Goal: Transaction & Acquisition: Obtain resource

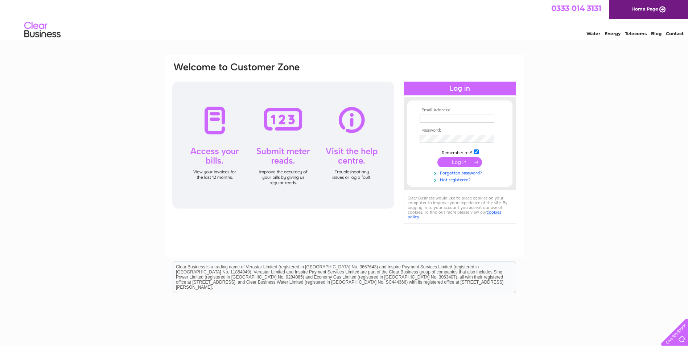
type input "[EMAIL_ADDRESS][DOMAIN_NAME]"
click at [451, 162] on input "submit" at bounding box center [460, 162] width 45 height 10
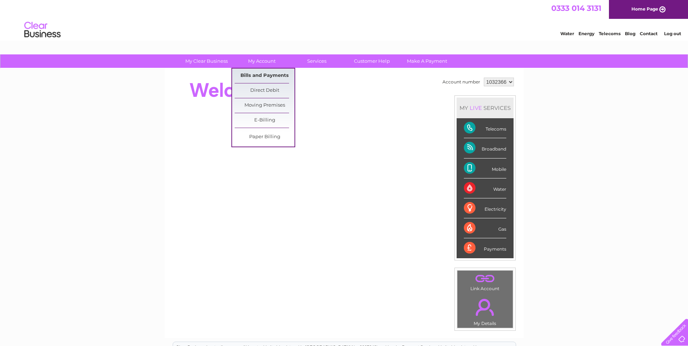
click at [246, 75] on link "Bills and Payments" at bounding box center [265, 76] width 60 height 15
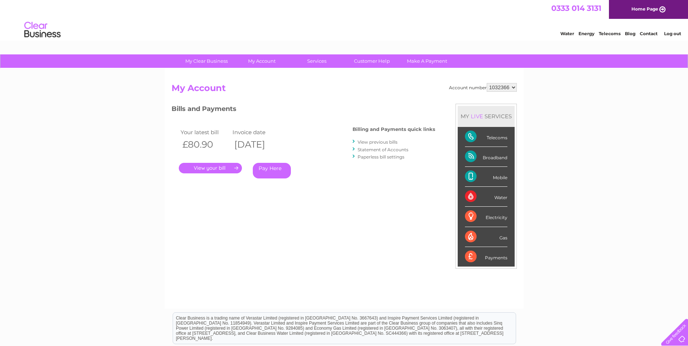
click at [211, 165] on link "." at bounding box center [210, 168] width 63 height 11
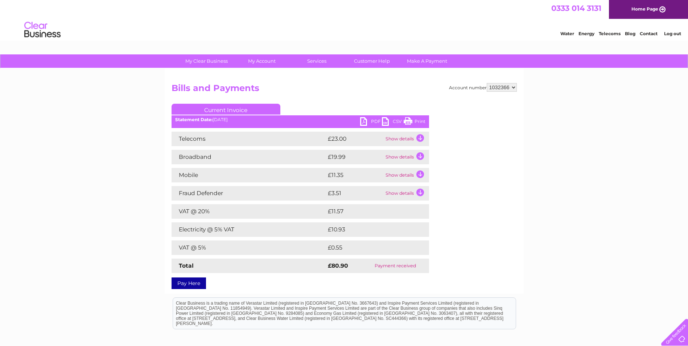
click at [369, 122] on link "PDF" at bounding box center [371, 122] width 22 height 11
click at [365, 122] on link "PDF" at bounding box center [371, 122] width 22 height 11
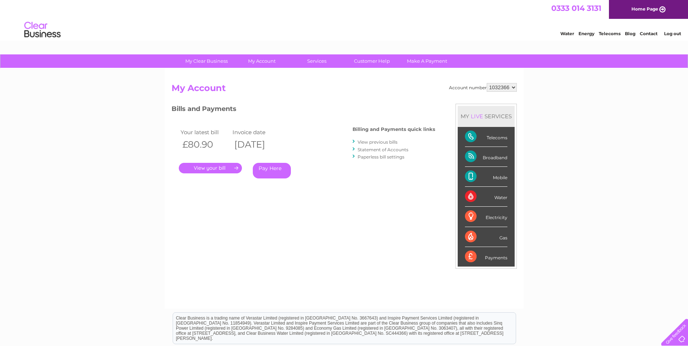
click at [378, 142] on link "View previous bills" at bounding box center [378, 141] width 40 height 5
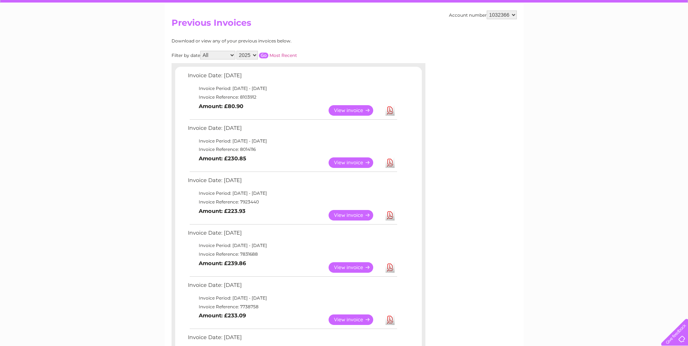
scroll to position [73, 0]
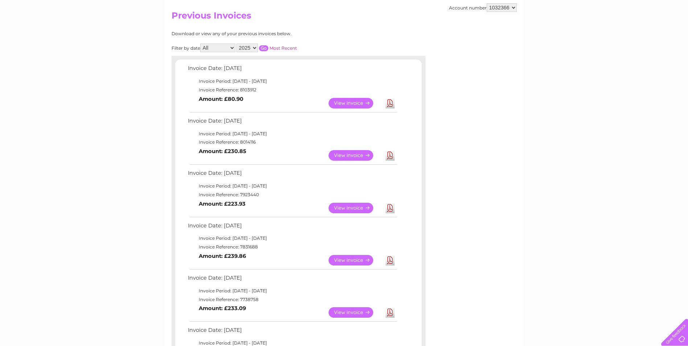
click at [356, 154] on link "View" at bounding box center [355, 155] width 53 height 11
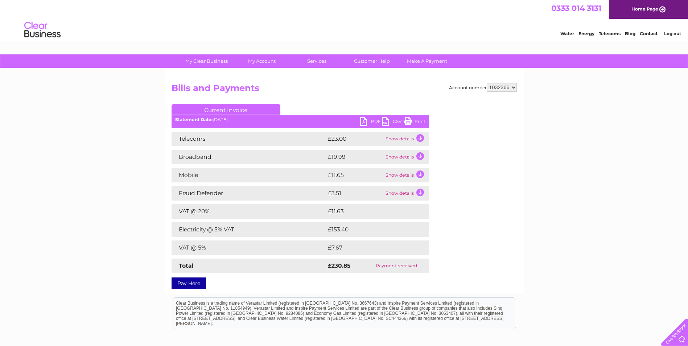
click at [362, 122] on link "PDF" at bounding box center [371, 122] width 22 height 11
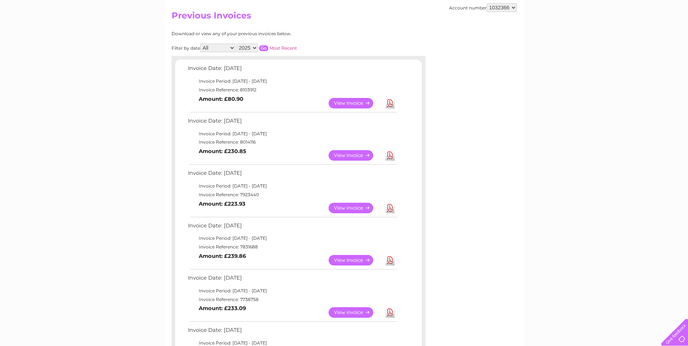
click at [347, 209] on link "View" at bounding box center [355, 208] width 53 height 11
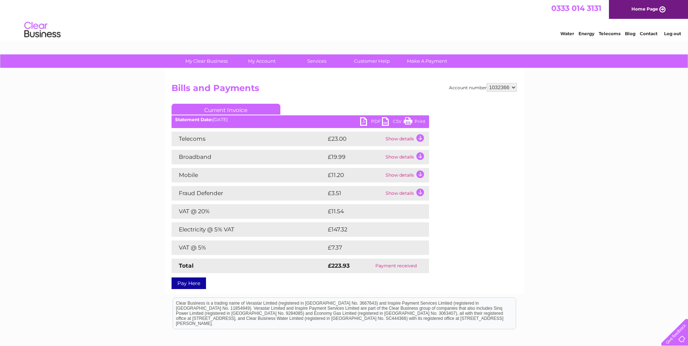
click at [372, 122] on link "PDF" at bounding box center [371, 122] width 22 height 11
